Goal: Use online tool/utility: Utilize a website feature to perform a specific function

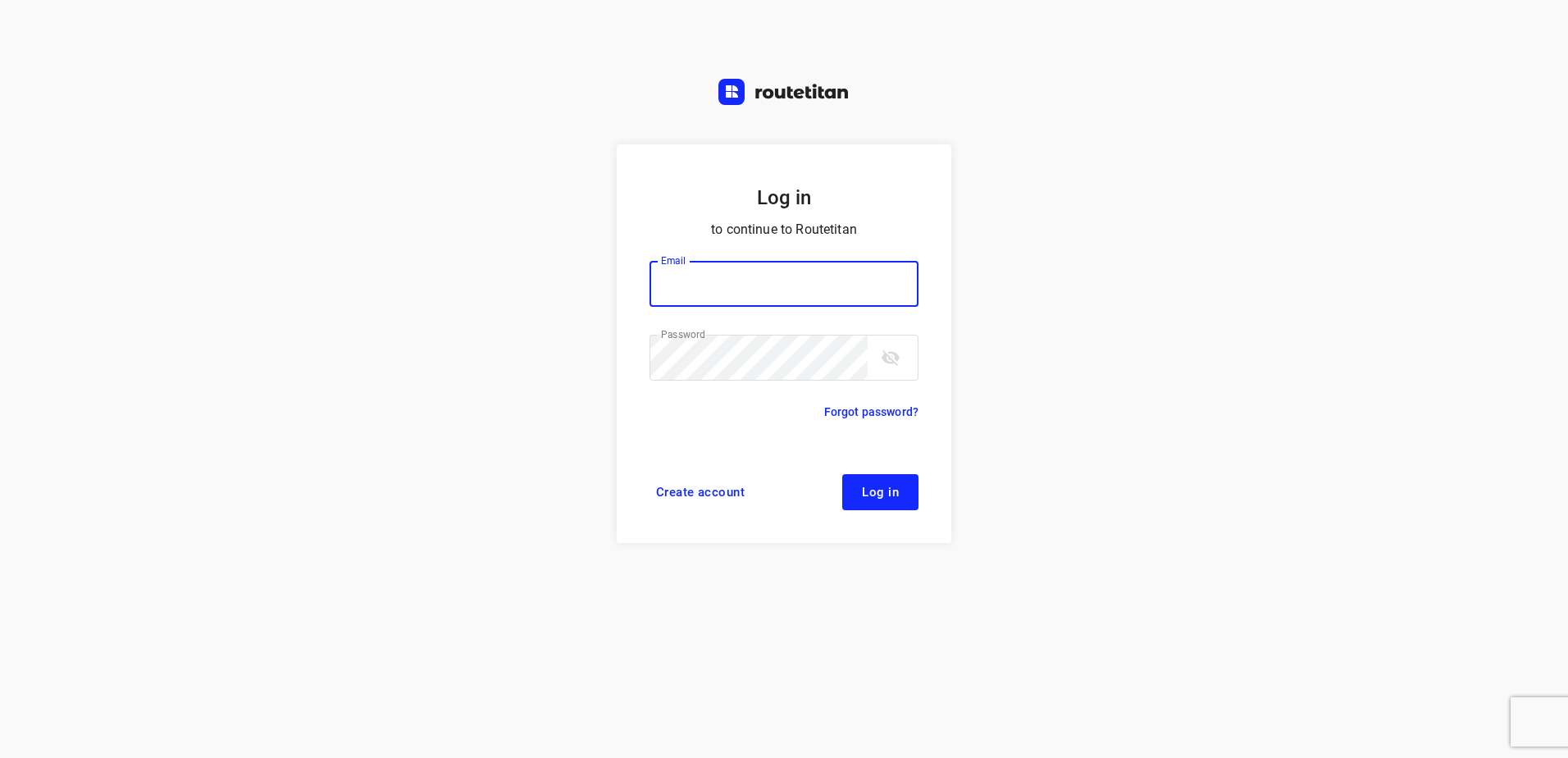
type input "[EMAIL_ADDRESS][DOMAIN_NAME]"
drag, startPoint x: 867, startPoint y: 503, endPoint x: 845, endPoint y: 506, distance: 22.2
click at [867, 503] on button "Log in" at bounding box center [880, 492] width 76 height 36
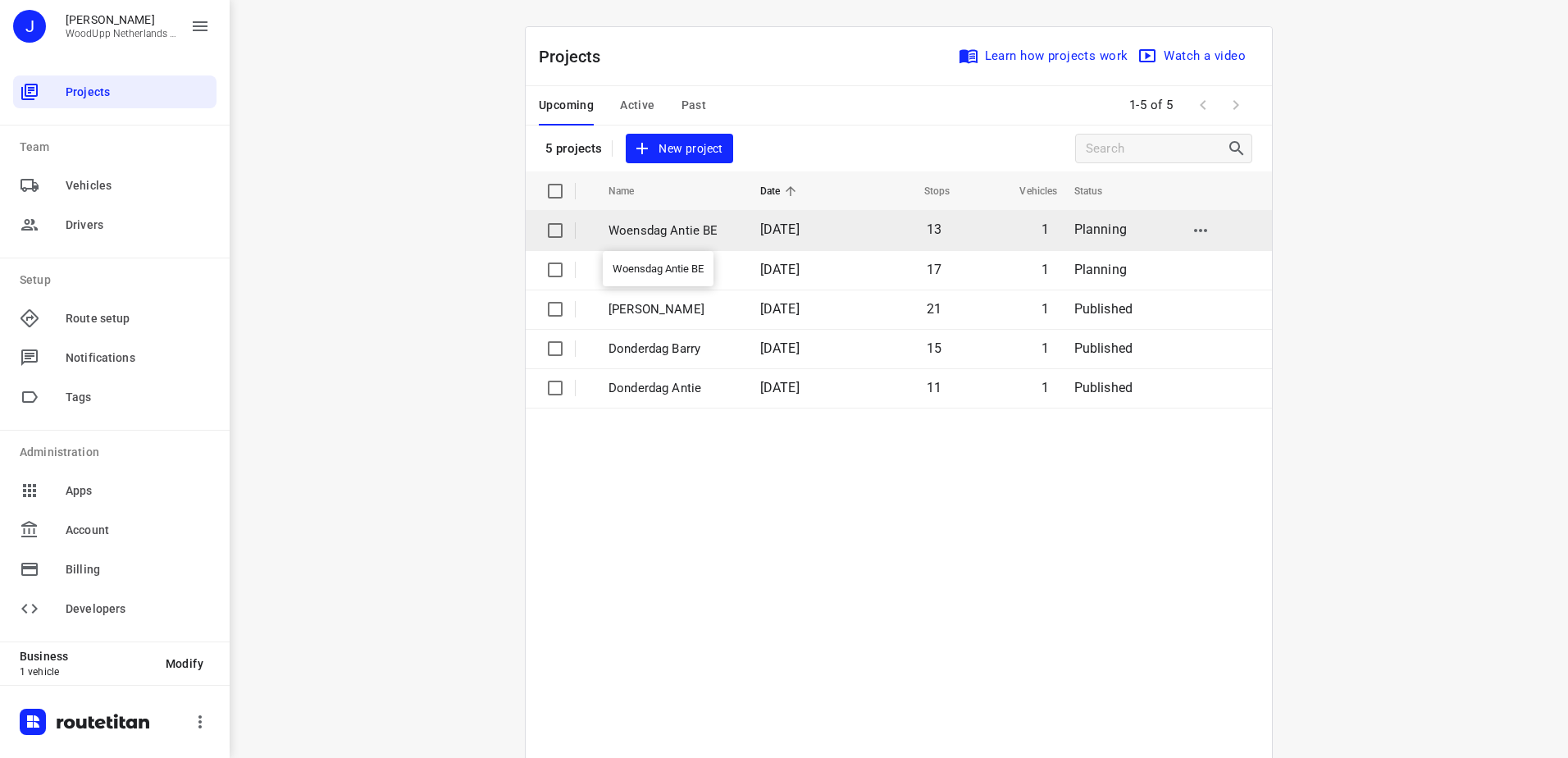
click at [663, 233] on p "Woensdag Antie BE" at bounding box center [672, 231] width 127 height 19
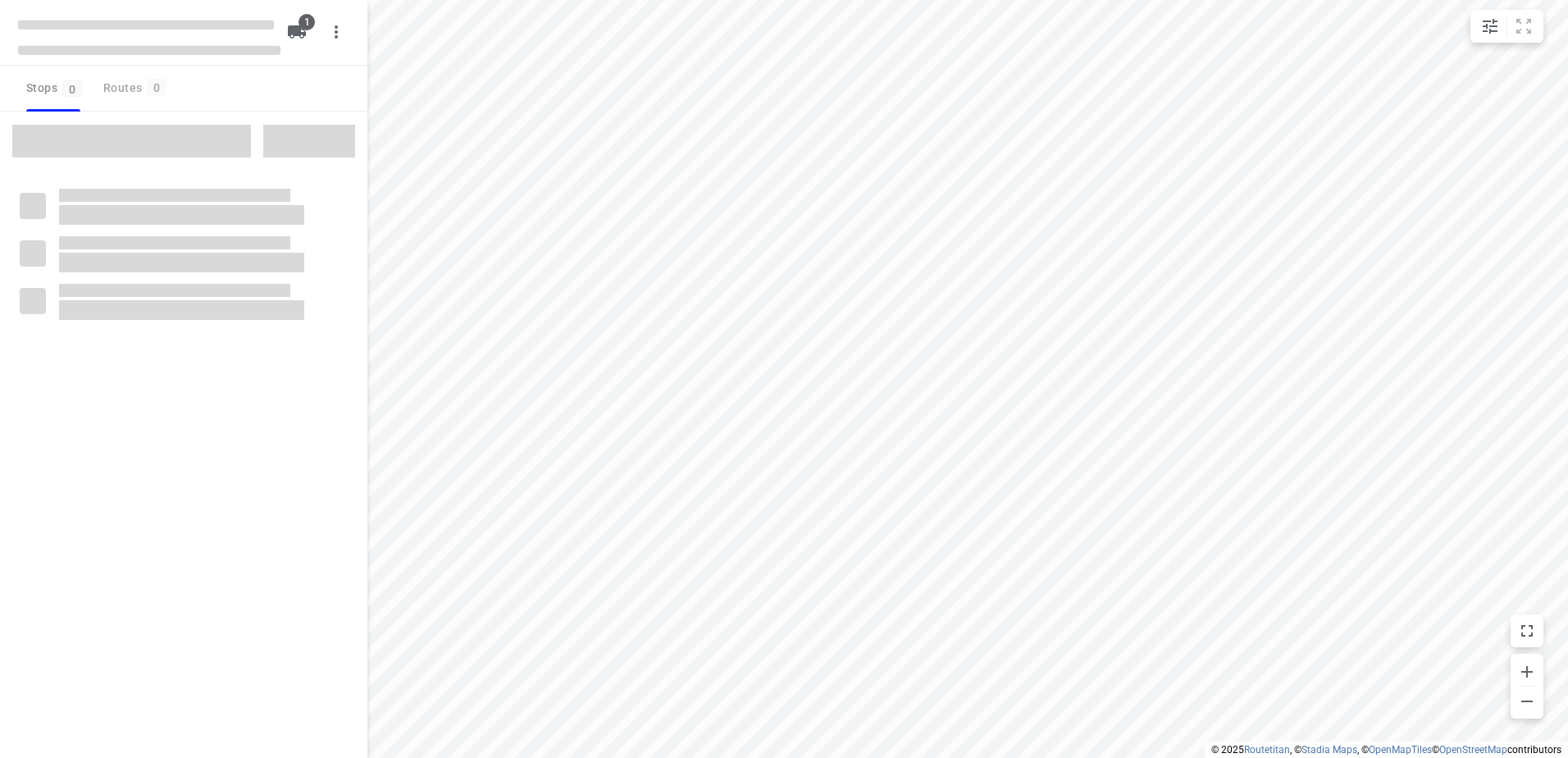
type input "distance"
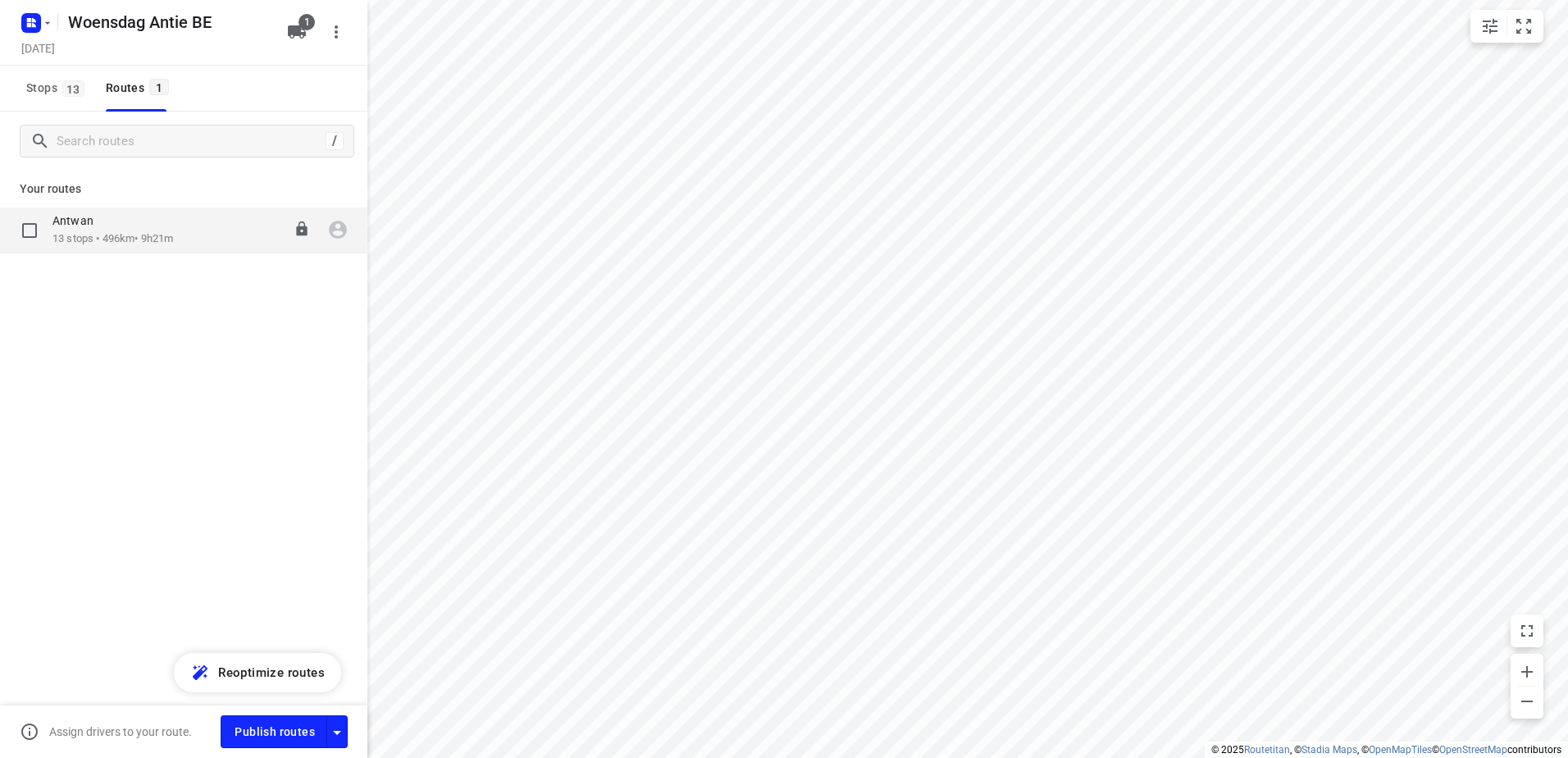
click at [133, 237] on p "13 stops • 496km • 9h21m" at bounding box center [112, 239] width 121 height 15
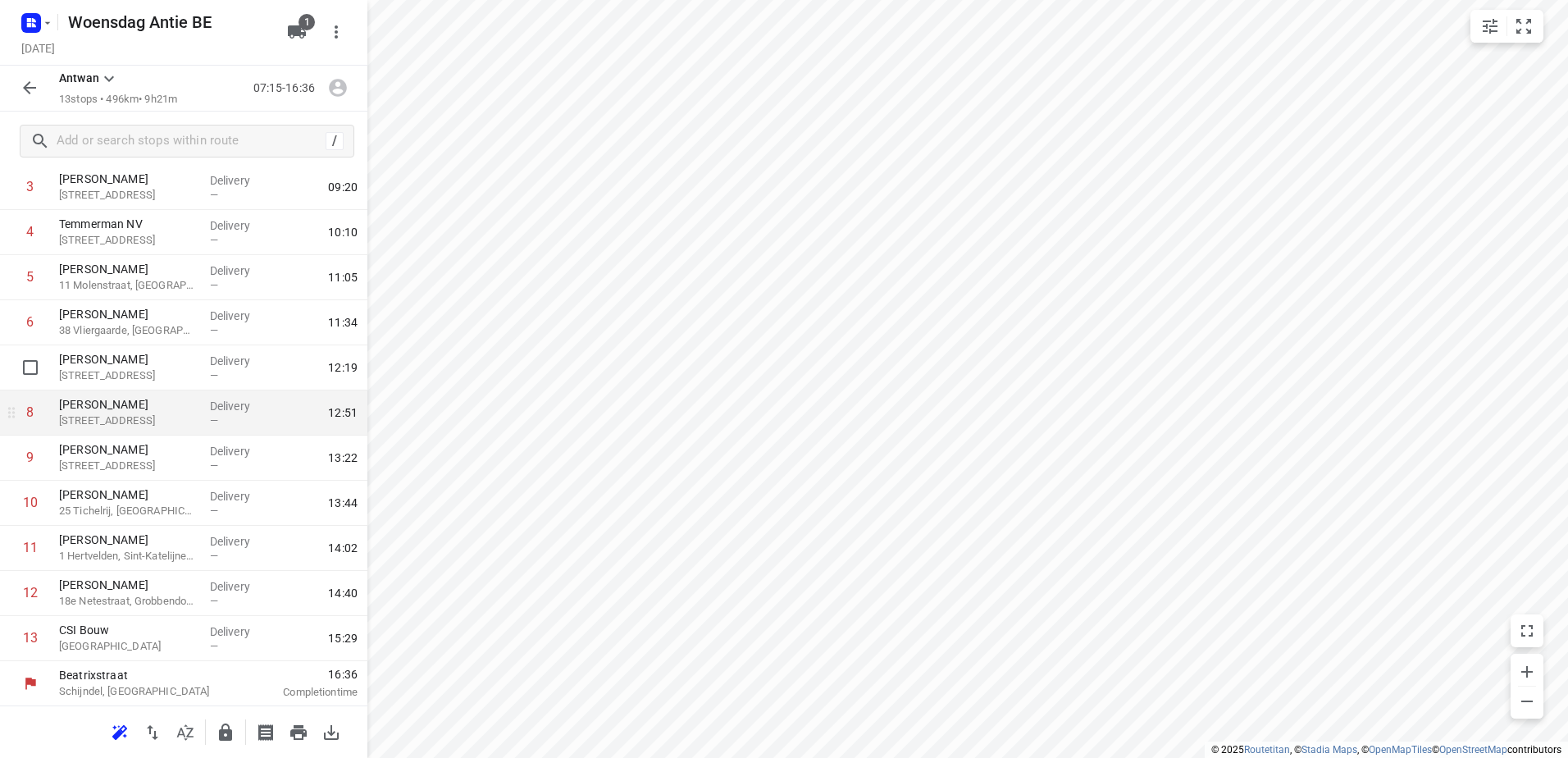
scroll to position [179, 0]
